Goal: Task Accomplishment & Management: Use online tool/utility

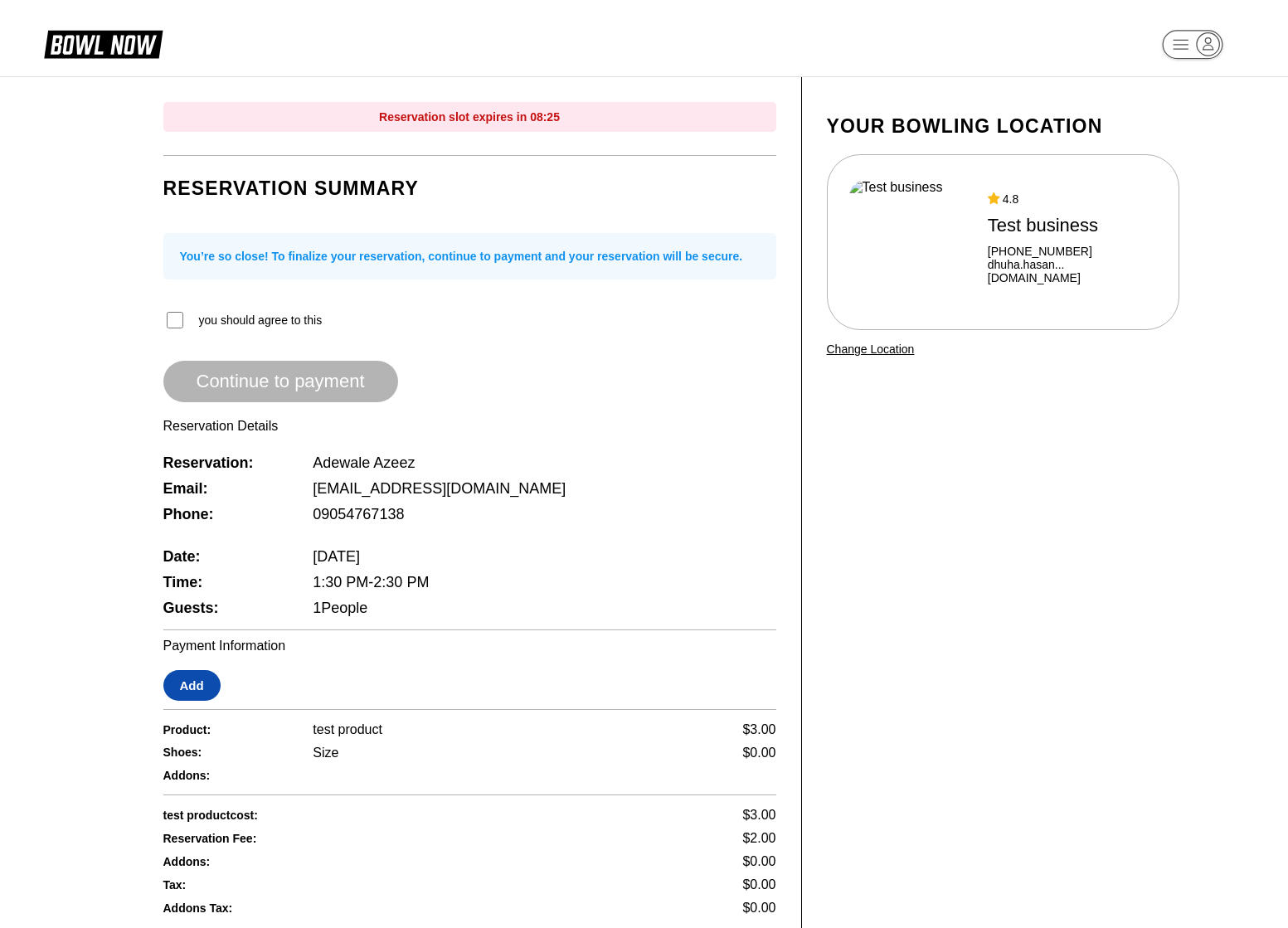
click at [191, 686] on button "Add" at bounding box center [192, 685] width 58 height 31
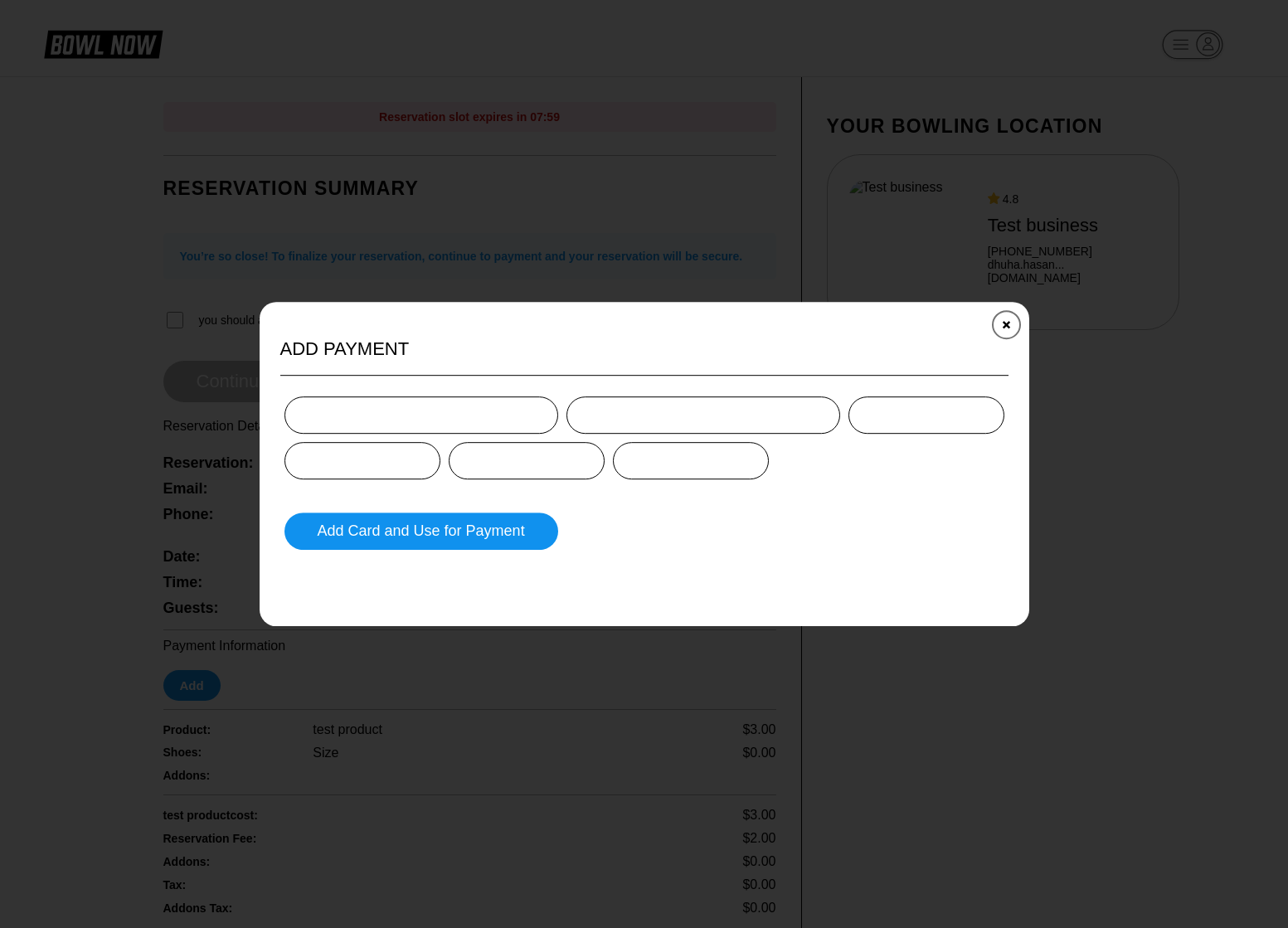
click at [1002, 328] on button "Close" at bounding box center [1005, 323] width 40 height 40
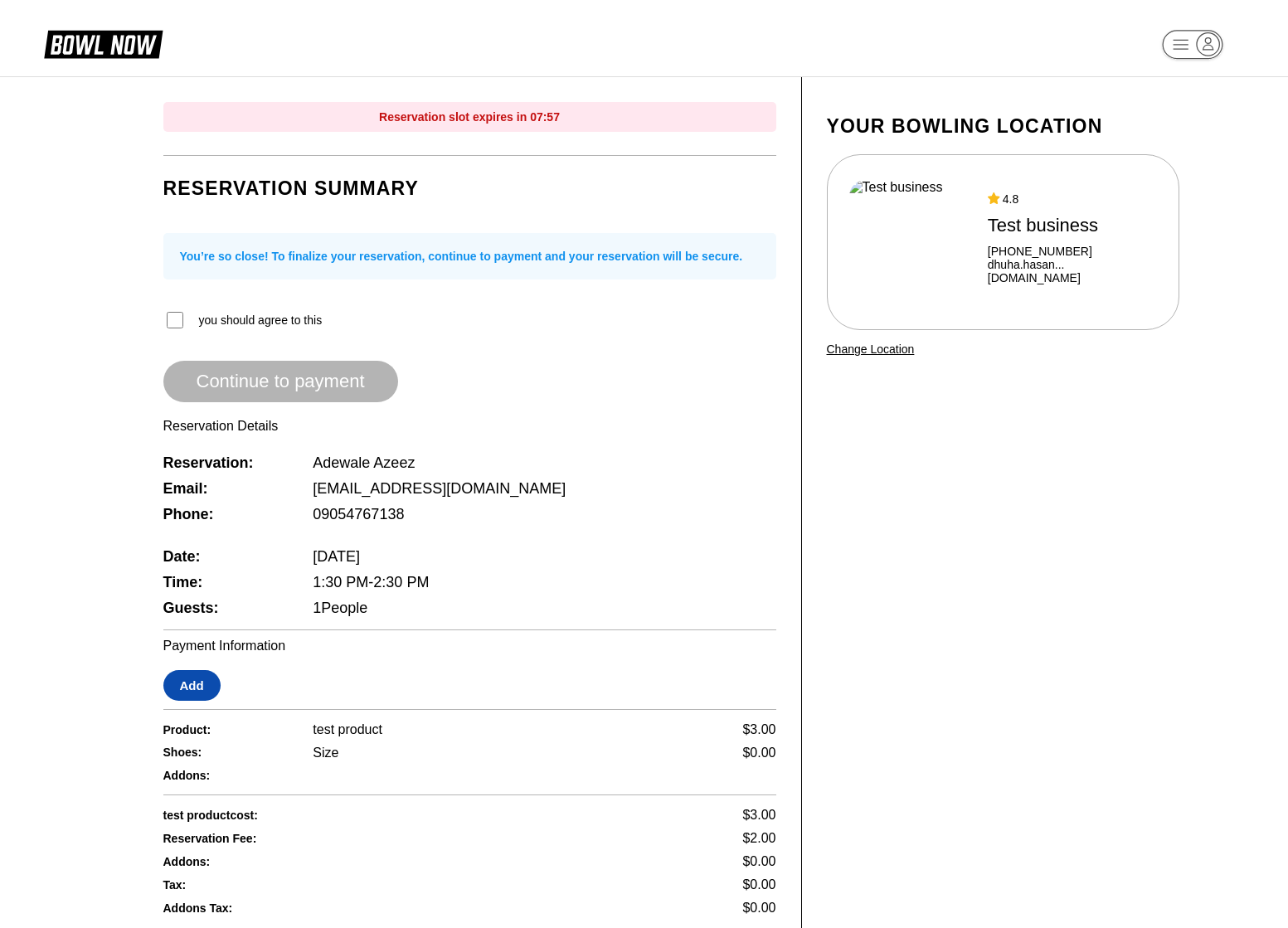
click at [204, 691] on button "Add" at bounding box center [192, 685] width 58 height 31
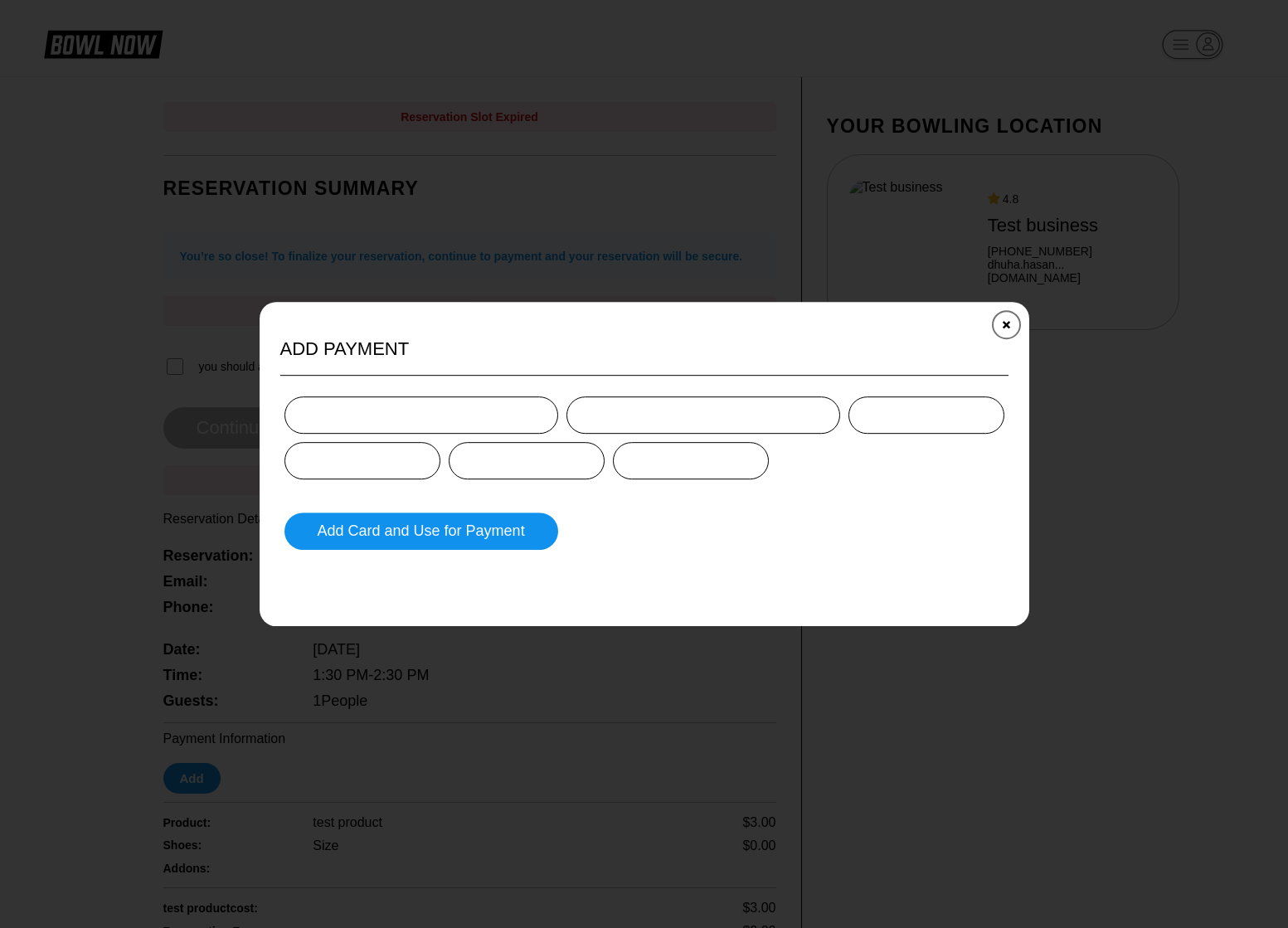
click at [1010, 322] on icon "Close" at bounding box center [1006, 324] width 13 height 13
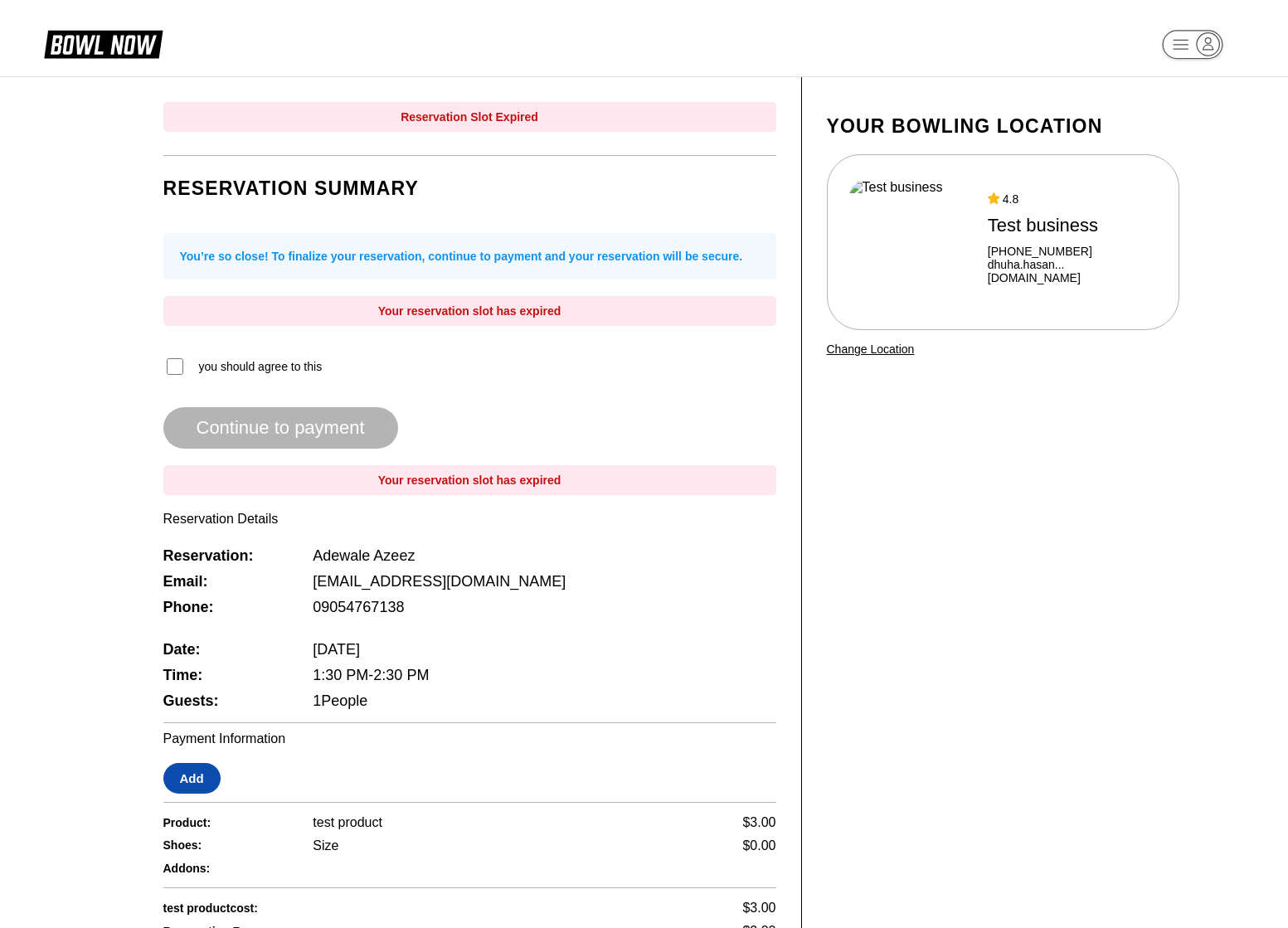
click at [195, 780] on button "Add" at bounding box center [192, 778] width 58 height 31
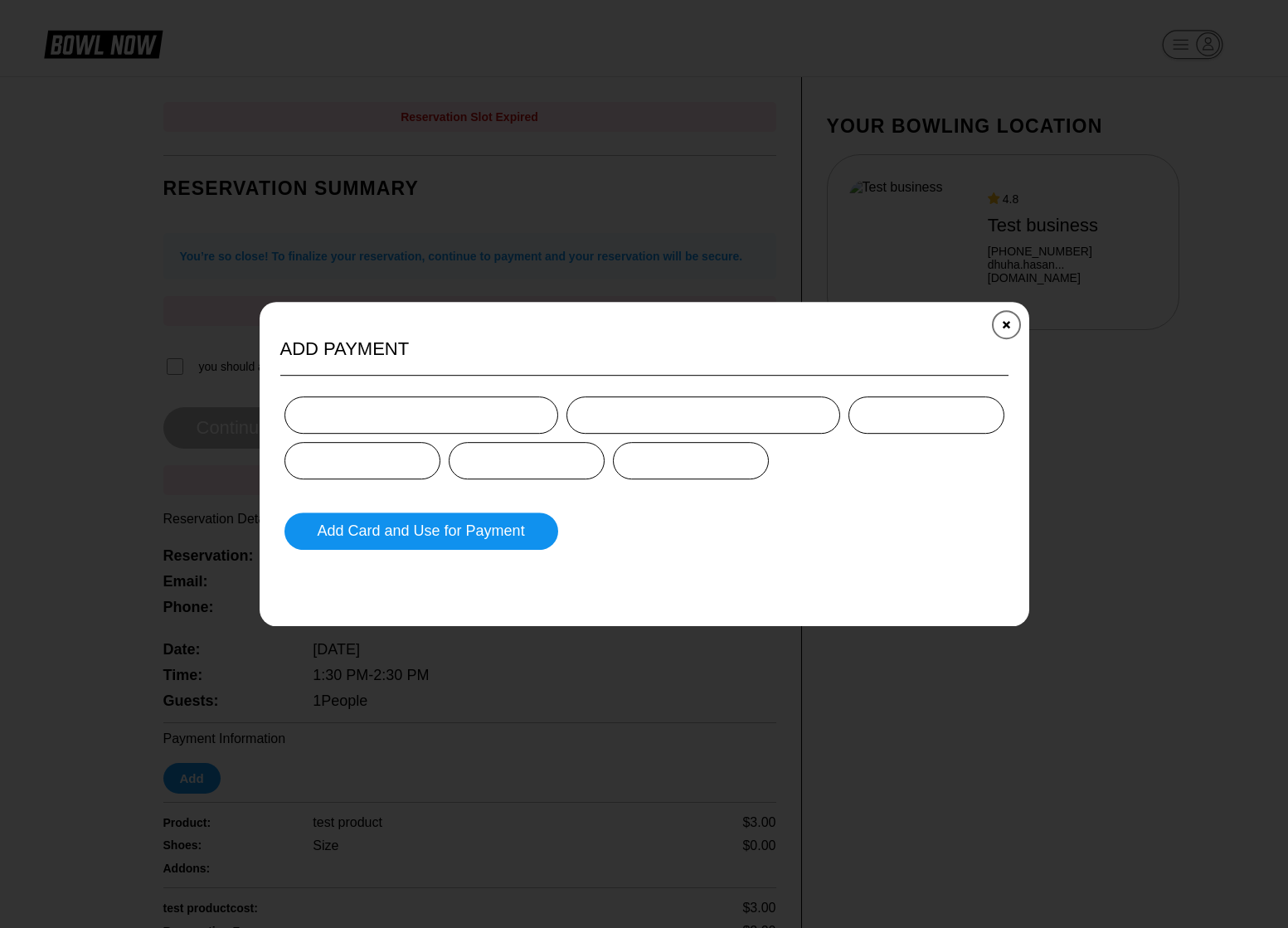
click at [999, 329] on button "Close" at bounding box center [1005, 323] width 40 height 40
